Goal: Task Accomplishment & Management: Understand process/instructions

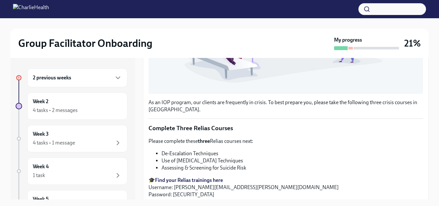
scroll to position [259, 0]
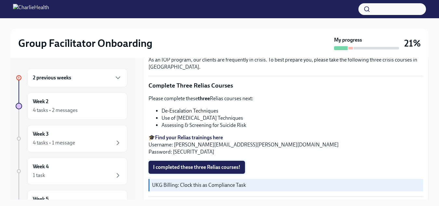
click at [202, 166] on span "I completed these three Relias courses!" at bounding box center [196, 167] width 87 height 6
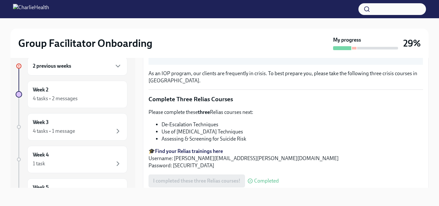
scroll to position [235, 0]
click at [96, 96] on div "4 tasks • 2 messages" at bounding box center [77, 99] width 89 height 8
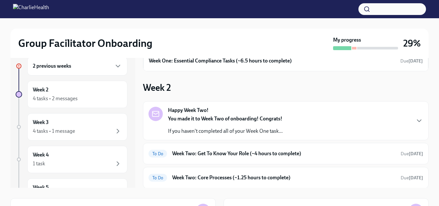
scroll to position [70, 0]
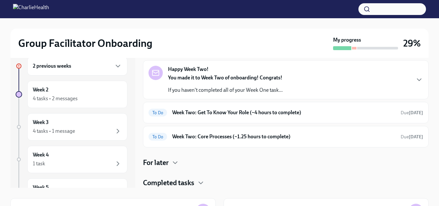
click at [230, 108] on div "To Do Week Two: Get To Know Your Role (~4 hours to complete) Due [DATE]" at bounding box center [285, 112] width 274 height 10
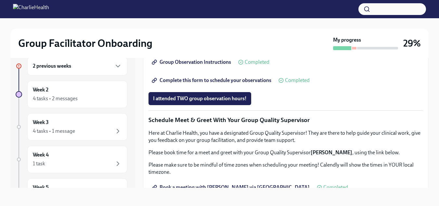
scroll to position [402, 0]
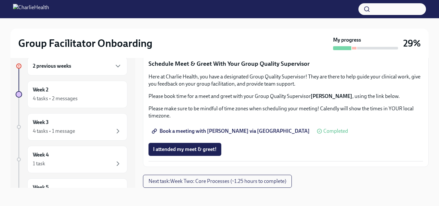
scroll to position [530, 0]
click at [233, 45] on span "I attended TWO group observation hours!" at bounding box center [200, 42] width 94 height 6
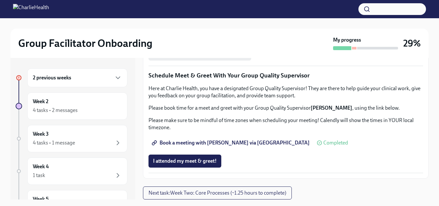
scroll to position [660, 0]
click at [272, 127] on p "Please make sure to be mindful of time zones when scheduling your meeting! Cale…" at bounding box center [285, 124] width 274 height 14
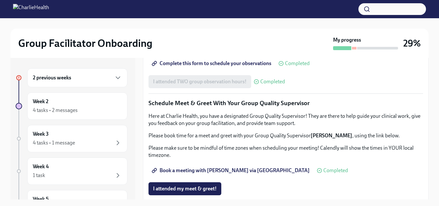
scroll to position [426, 0]
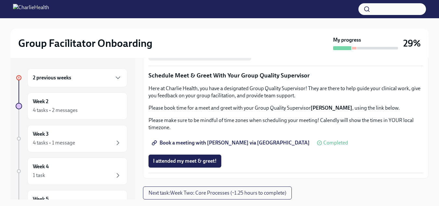
scroll to position [660, 0]
click at [234, 197] on button "Next task : Week Two: Core Processes (~1.25 hours to complete)" at bounding box center [217, 192] width 149 height 13
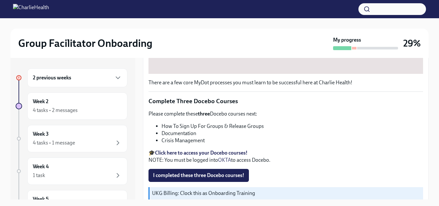
scroll to position [263, 0]
